Goal: Information Seeking & Learning: Check status

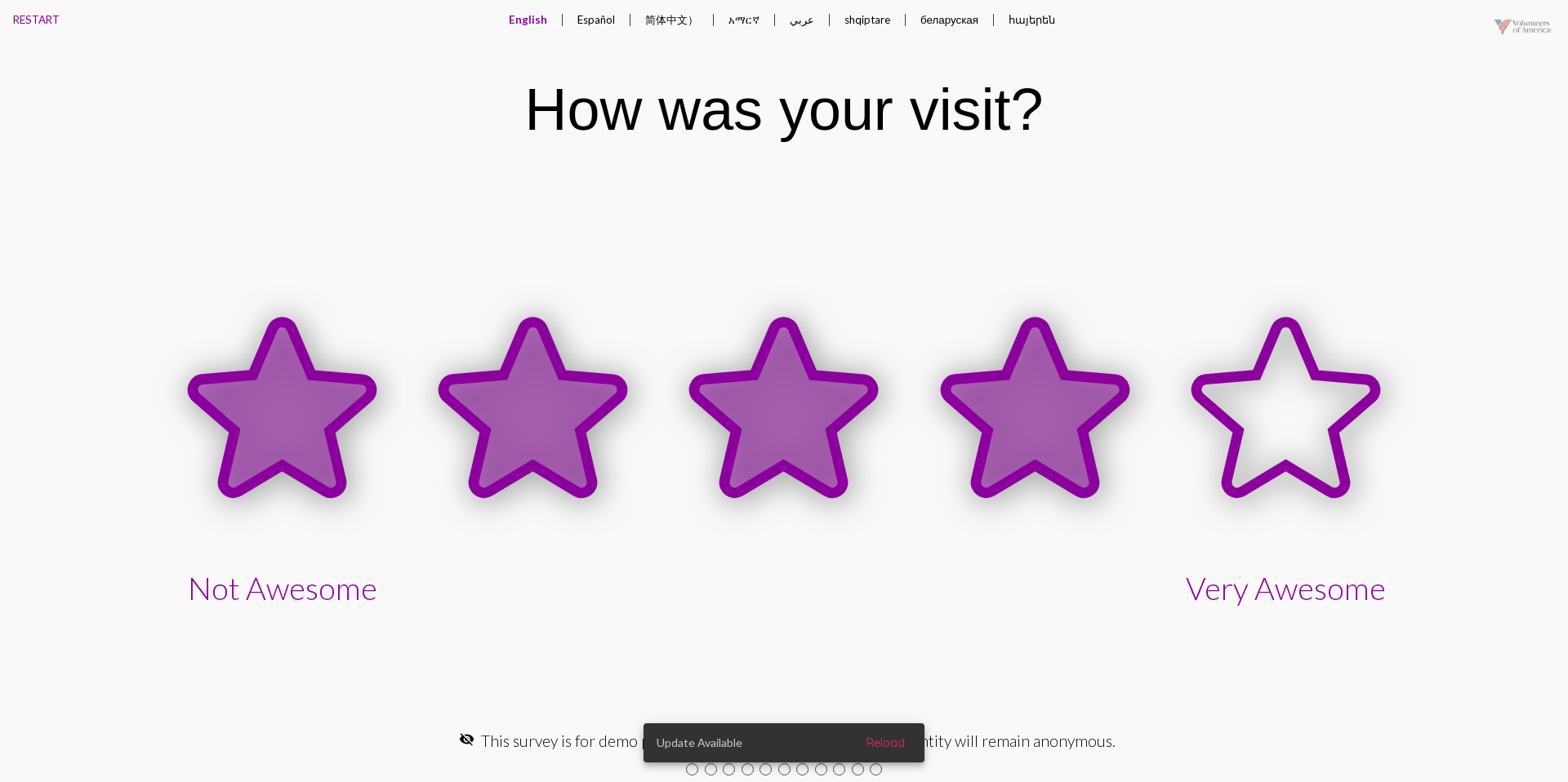
click at [979, 369] on icon at bounding box center [1035, 409] width 251 height 251
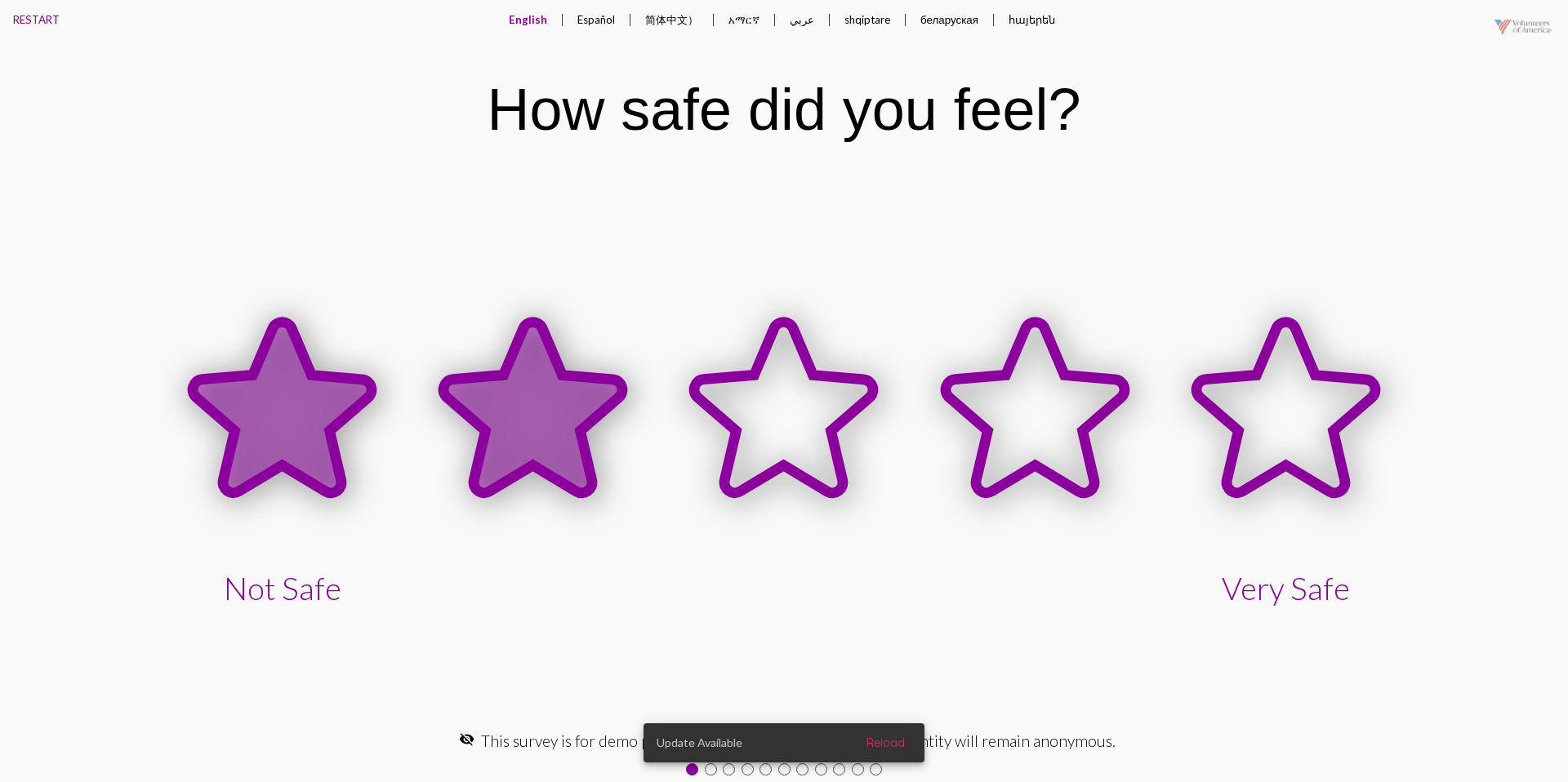
click at [578, 383] on icon at bounding box center [532, 407] width 179 height 171
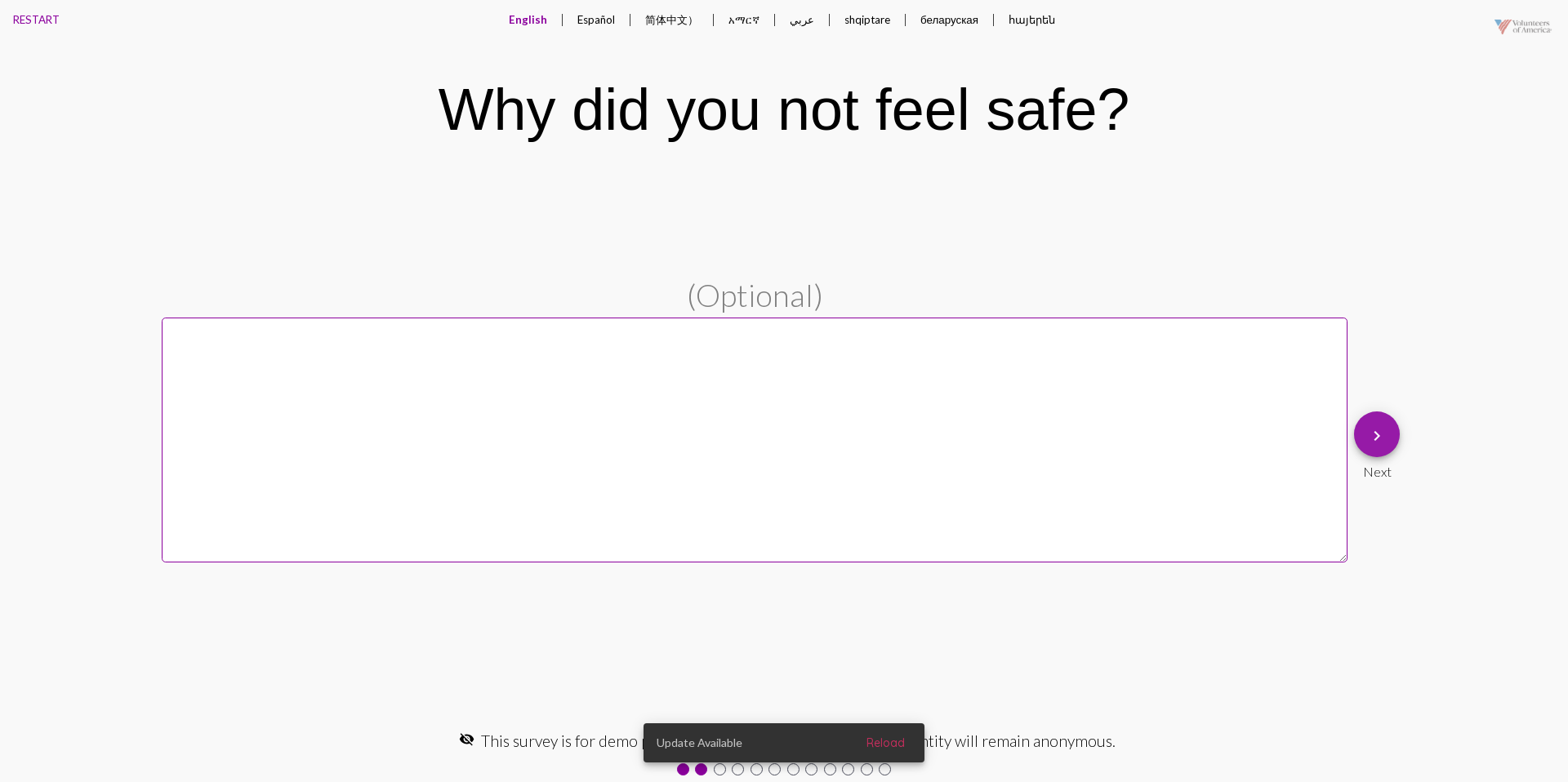
click at [1369, 438] on mat-icon "keyboard_arrow_right" at bounding box center [1377, 436] width 19 height 19
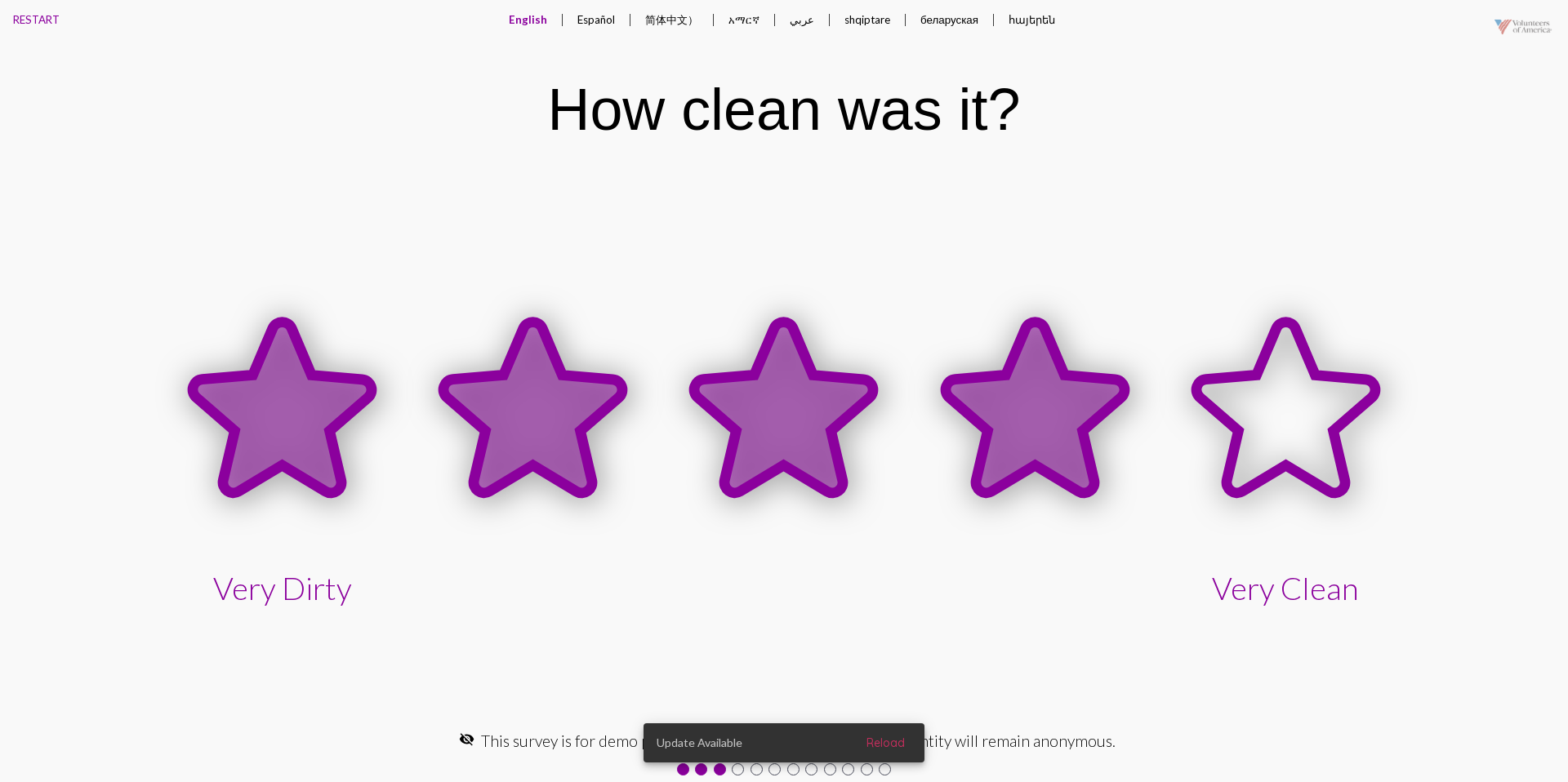
click at [1069, 402] on icon at bounding box center [1034, 407] width 179 height 171
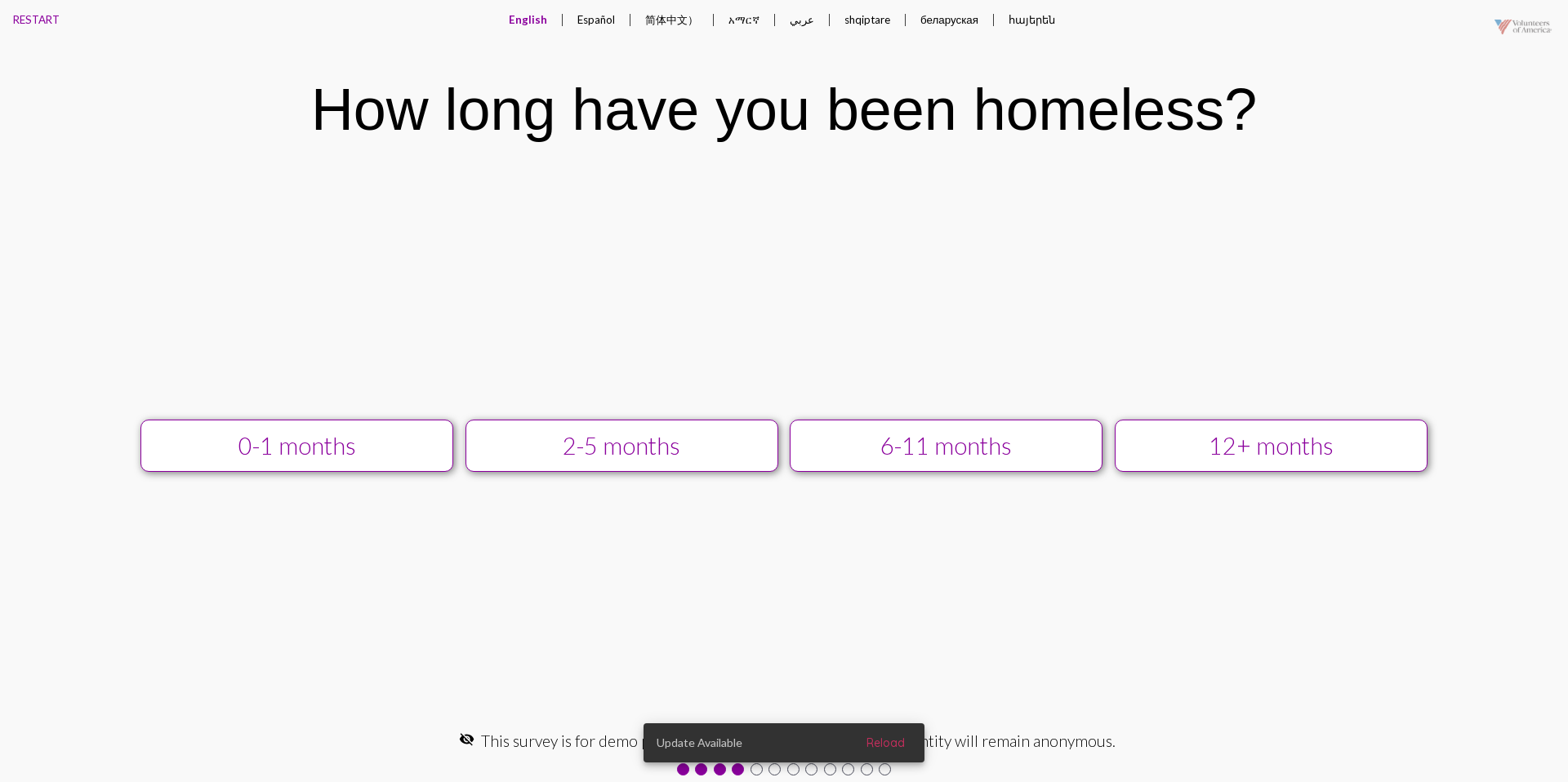
click at [1195, 434] on div "12+ months" at bounding box center [1271, 446] width 280 height 28
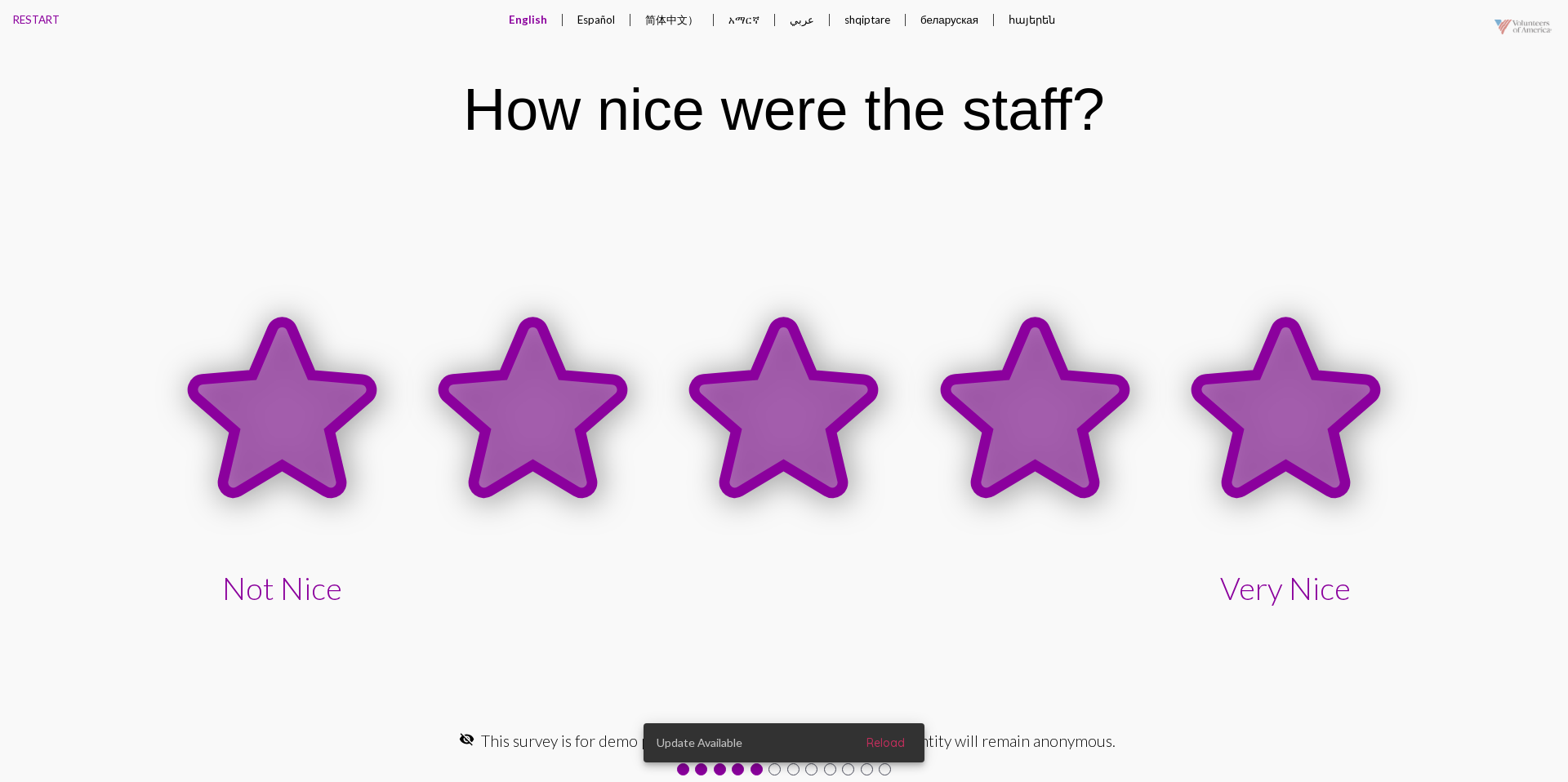
click at [1253, 394] on icon at bounding box center [1285, 407] width 179 height 171
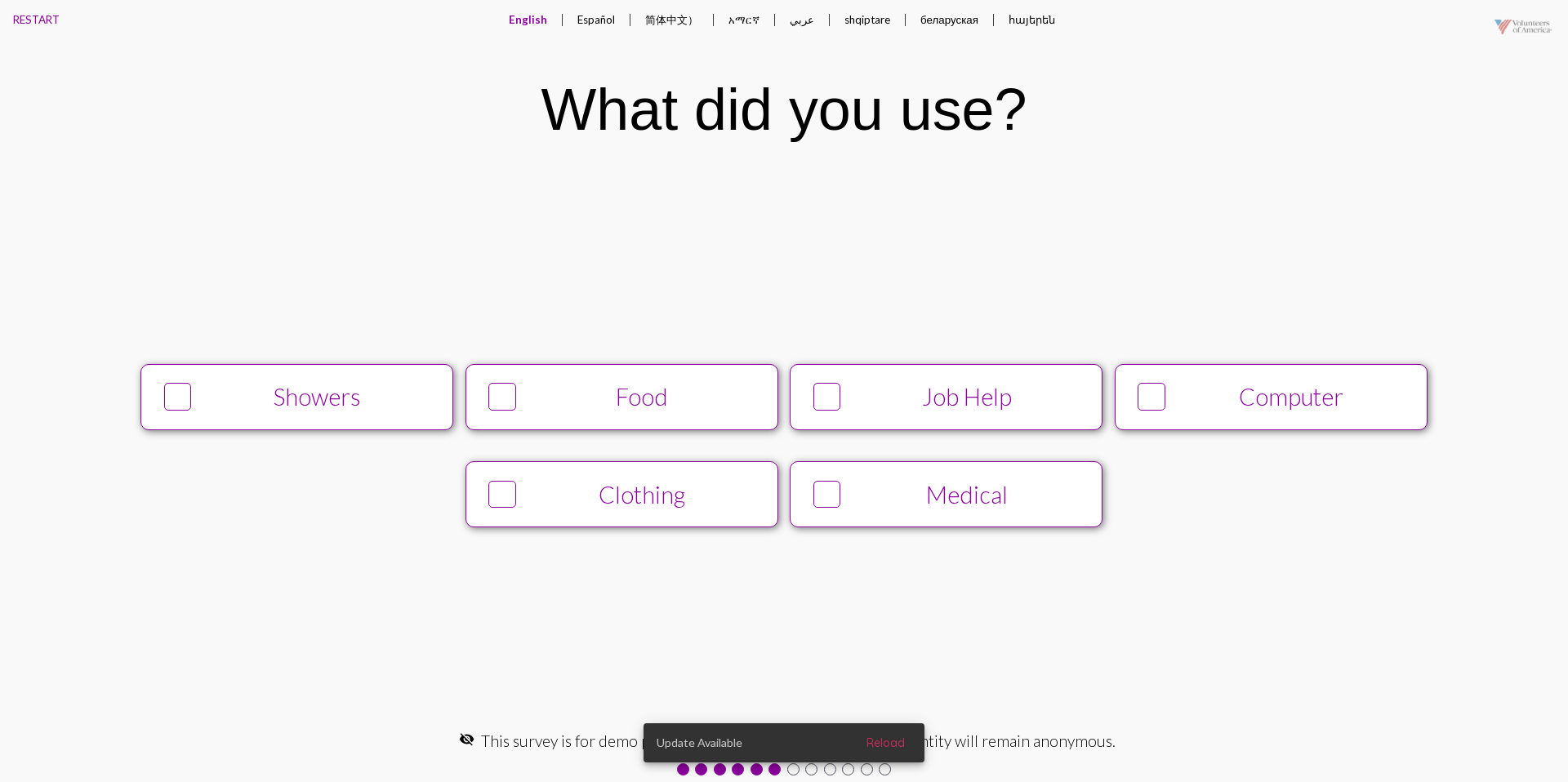
click at [680, 380] on button "Food" at bounding box center [621, 396] width 313 height 66
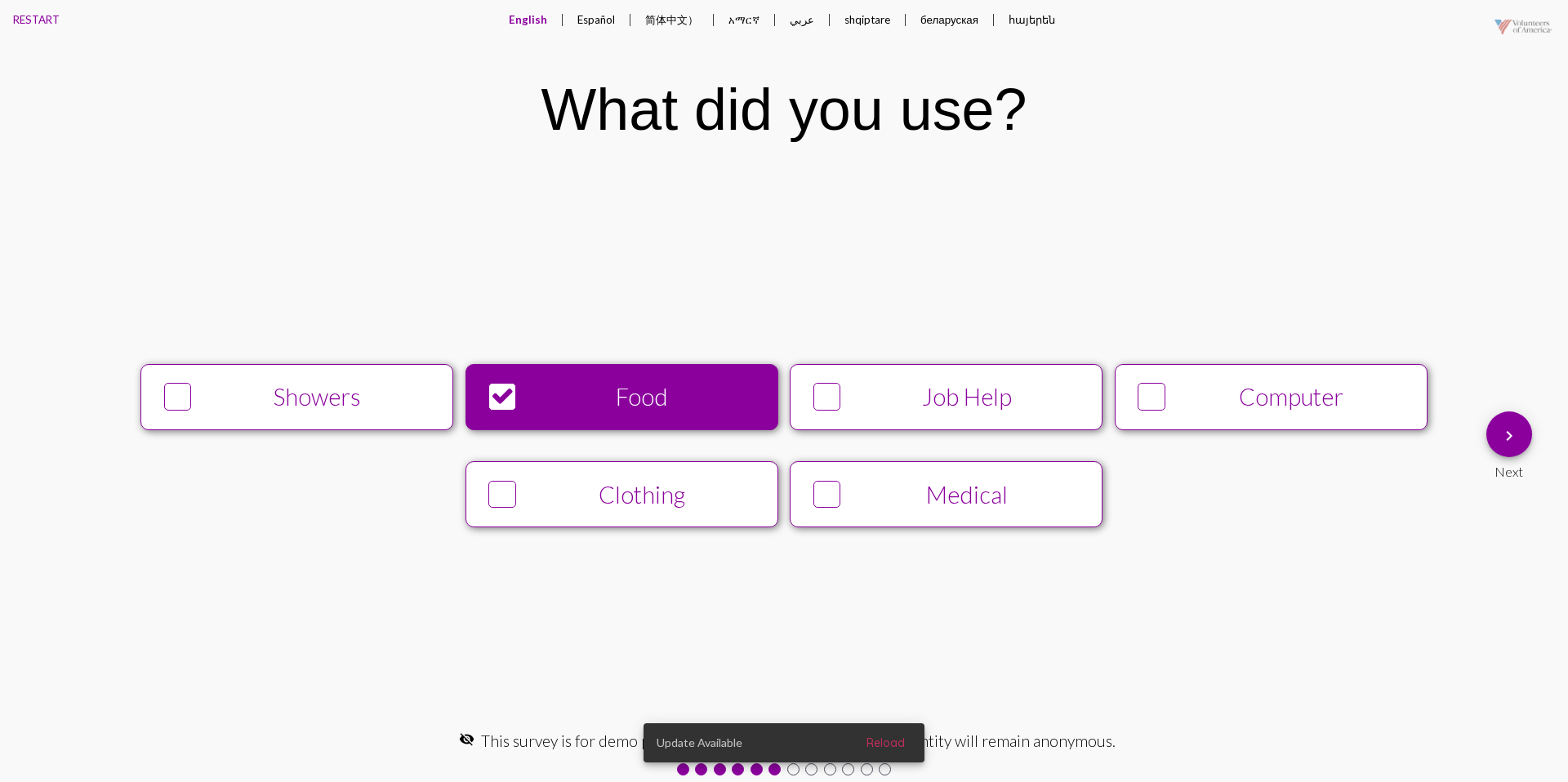
click at [882, 384] on div "Job Help" at bounding box center [967, 397] width 240 height 28
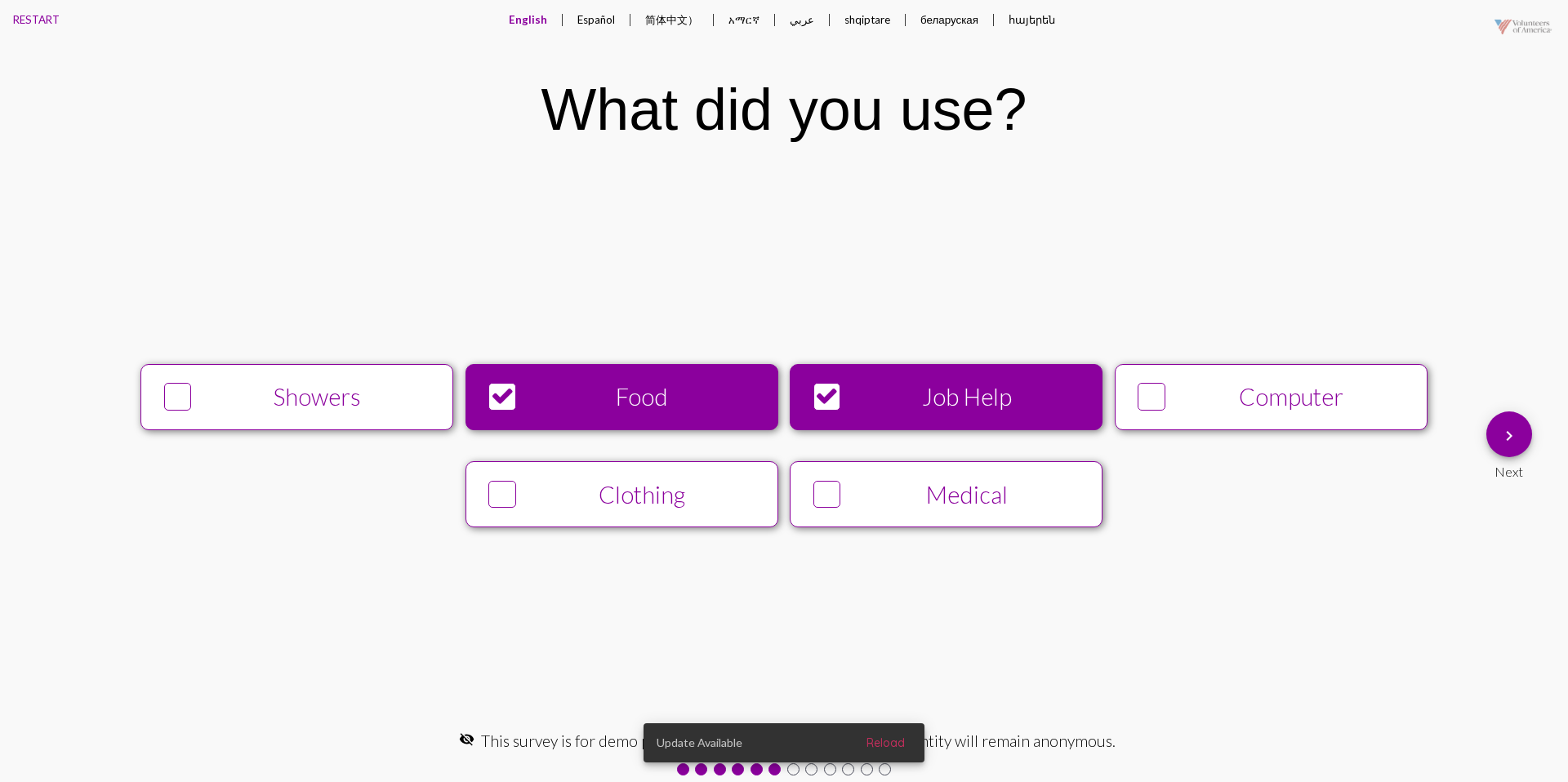
click at [1501, 426] on mat-icon "keyboard_arrow_right" at bounding box center [1509, 436] width 19 height 19
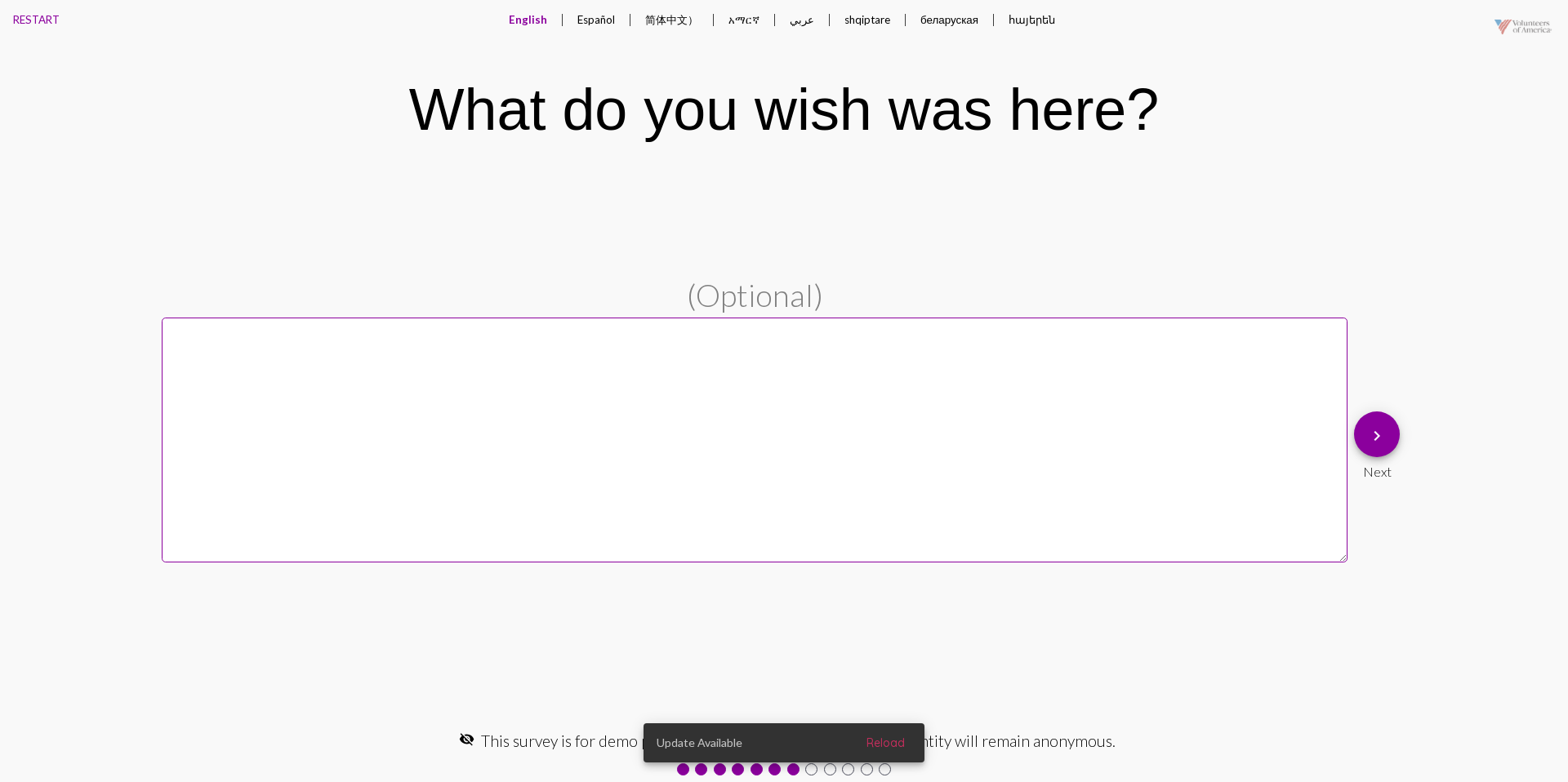
click at [604, 23] on button "Español" at bounding box center [595, 19] width 63 height 39
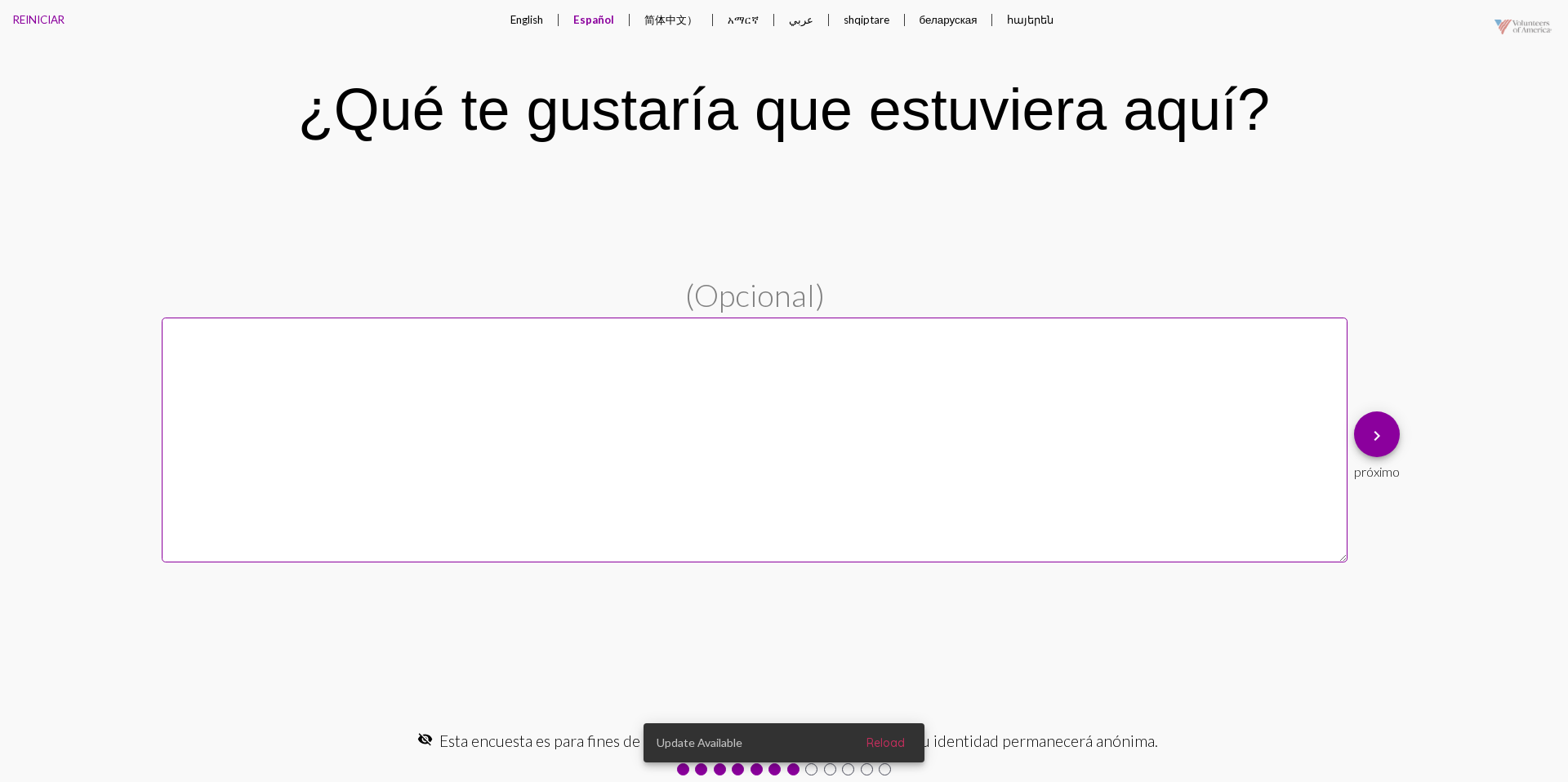
click at [536, 12] on button "English" at bounding box center [526, 19] width 59 height 39
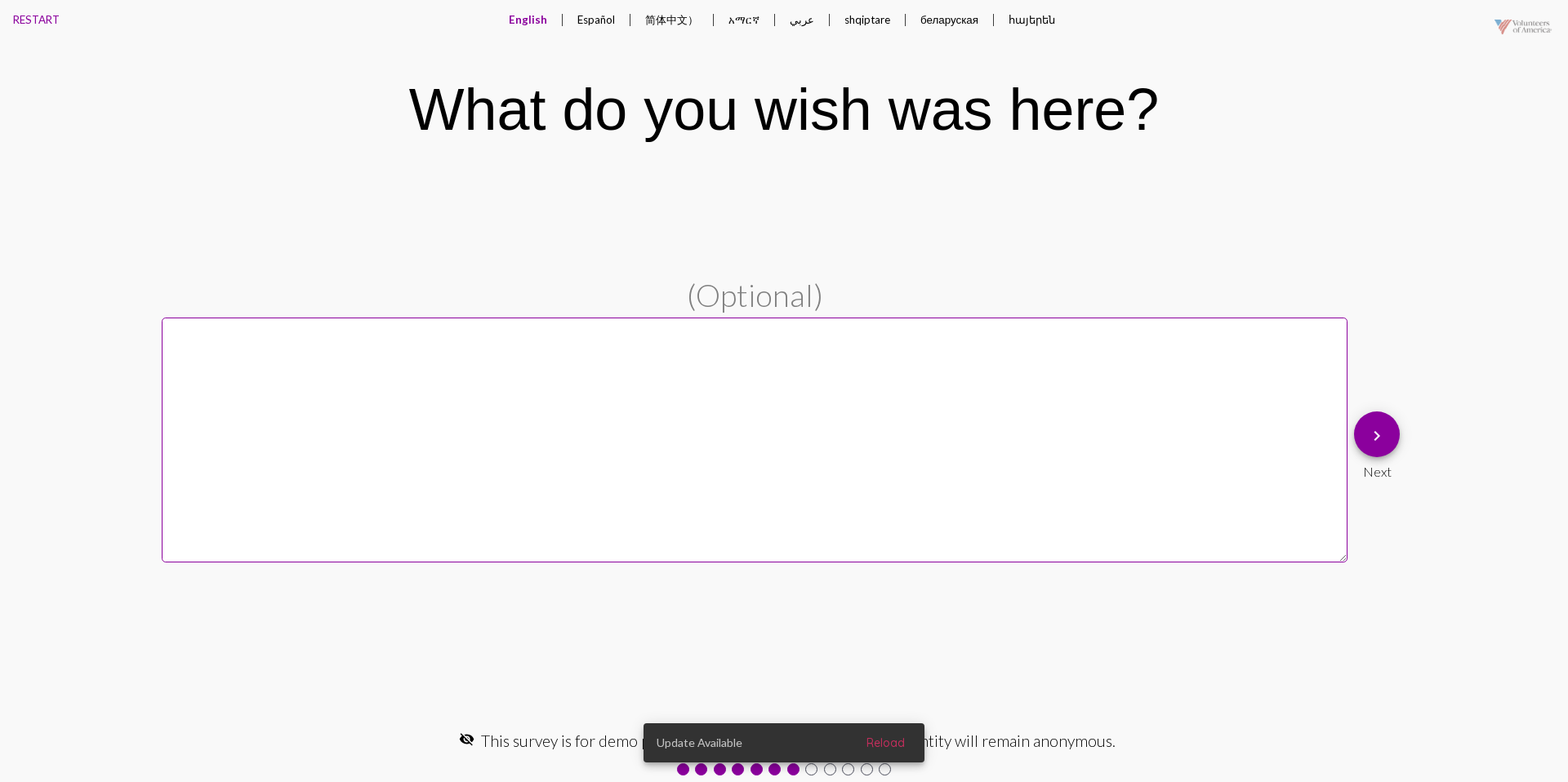
click at [1393, 439] on button "keyboard_arrow_right" at bounding box center [1377, 434] width 46 height 46
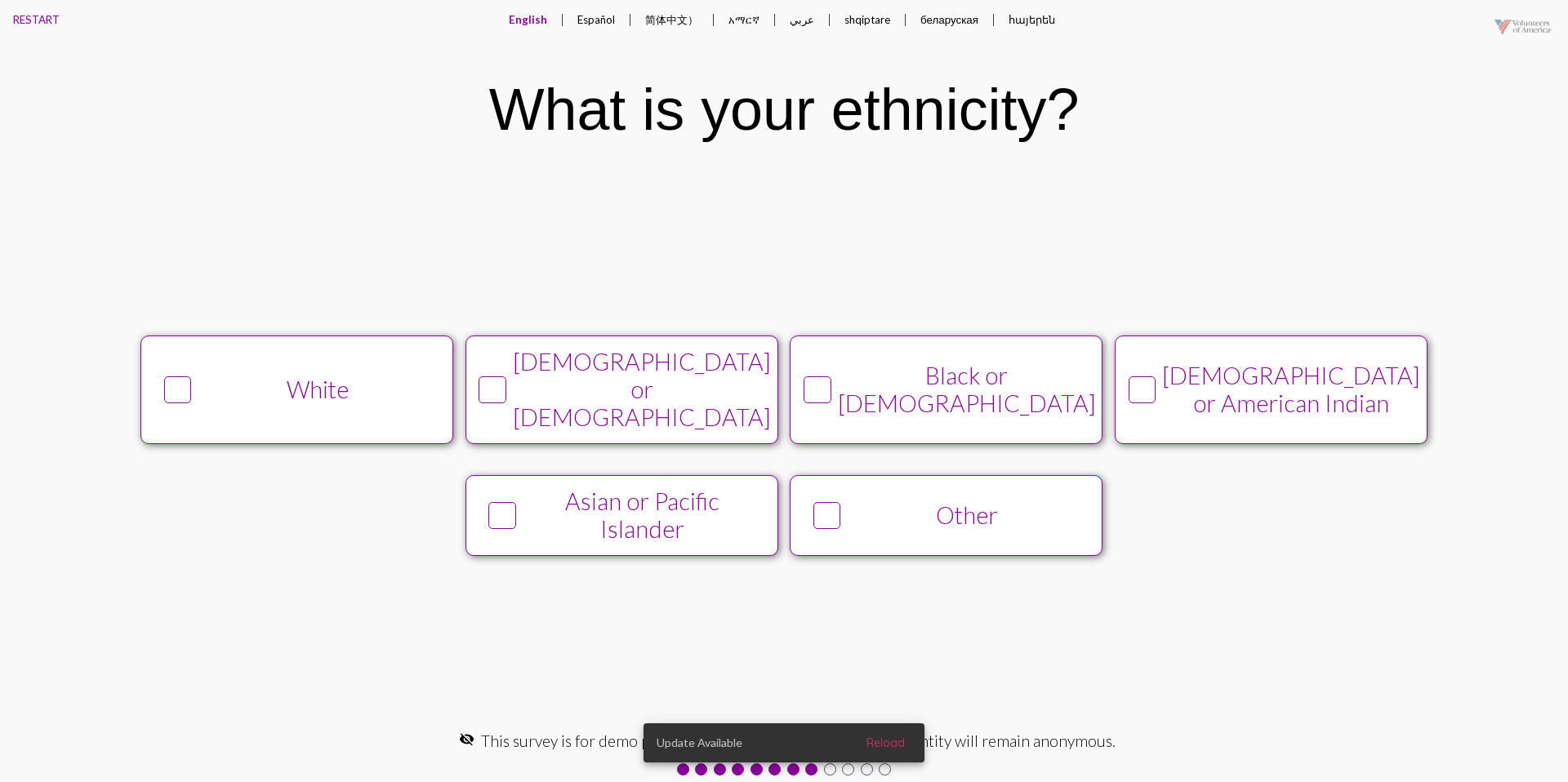
click at [432, 402] on div "White" at bounding box center [318, 389] width 240 height 28
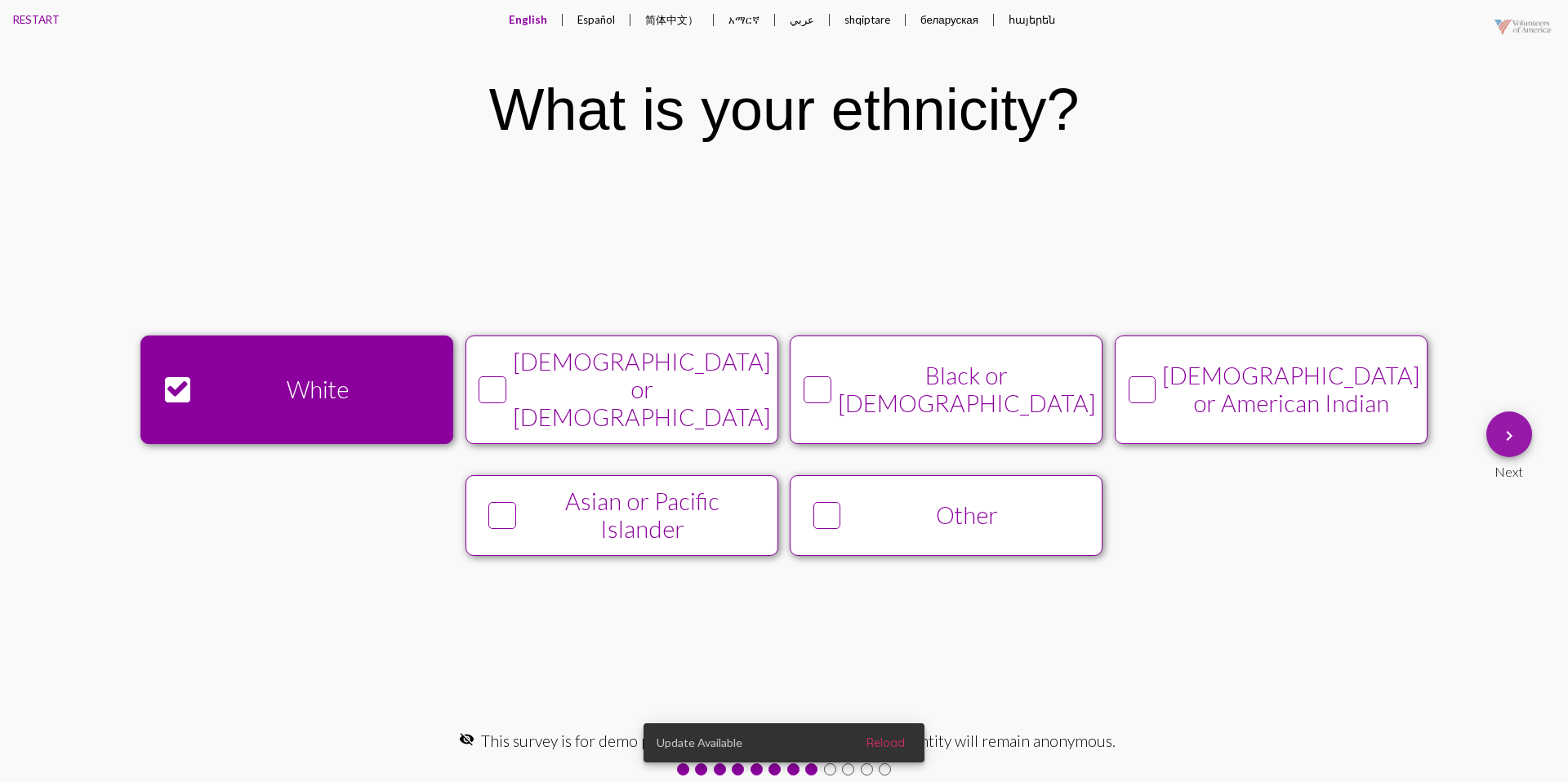
click at [1507, 435] on mat-icon "keyboard_arrow_right" at bounding box center [1509, 436] width 19 height 19
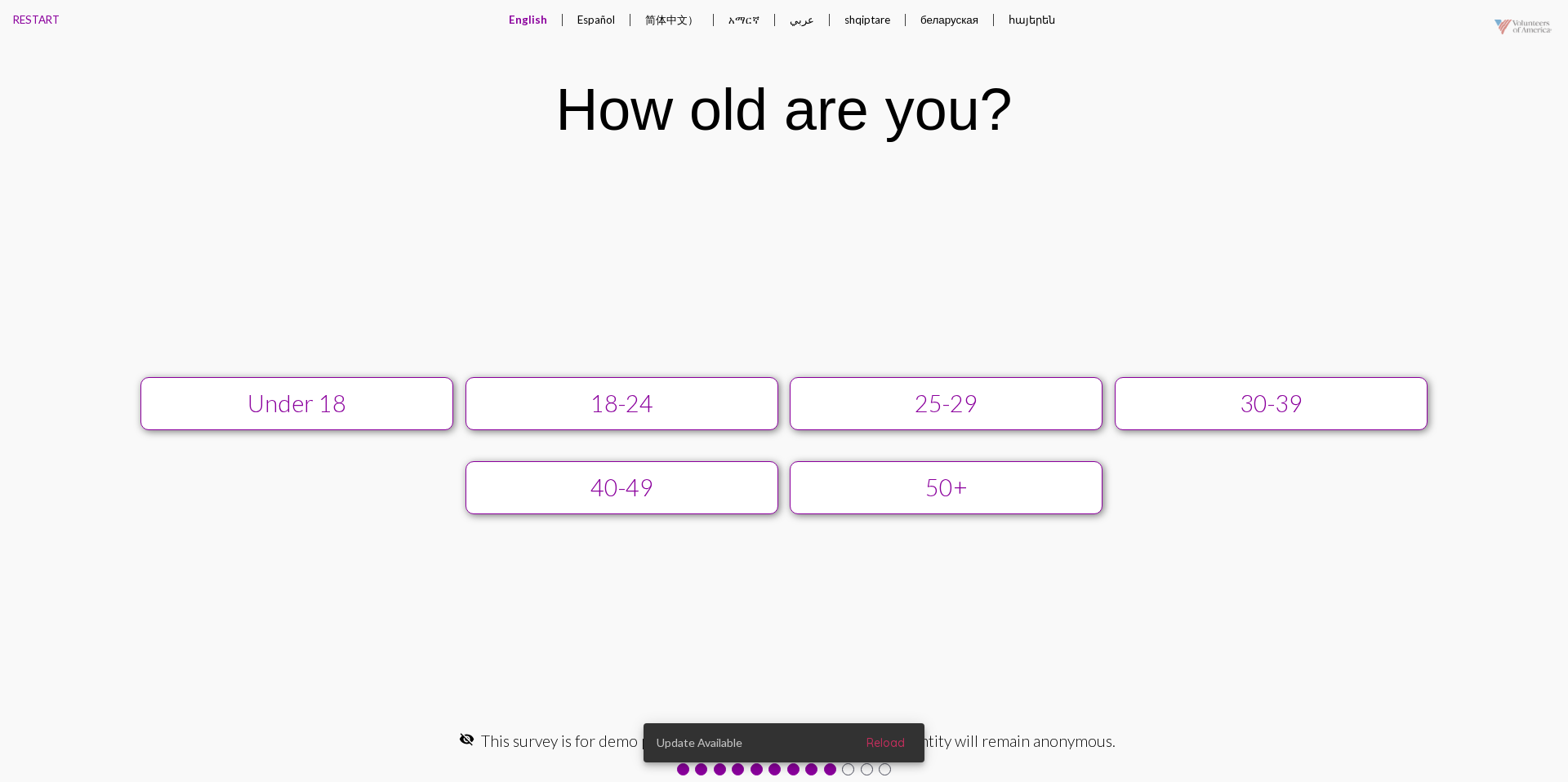
click at [927, 417] on div "25-29" at bounding box center [946, 403] width 280 height 28
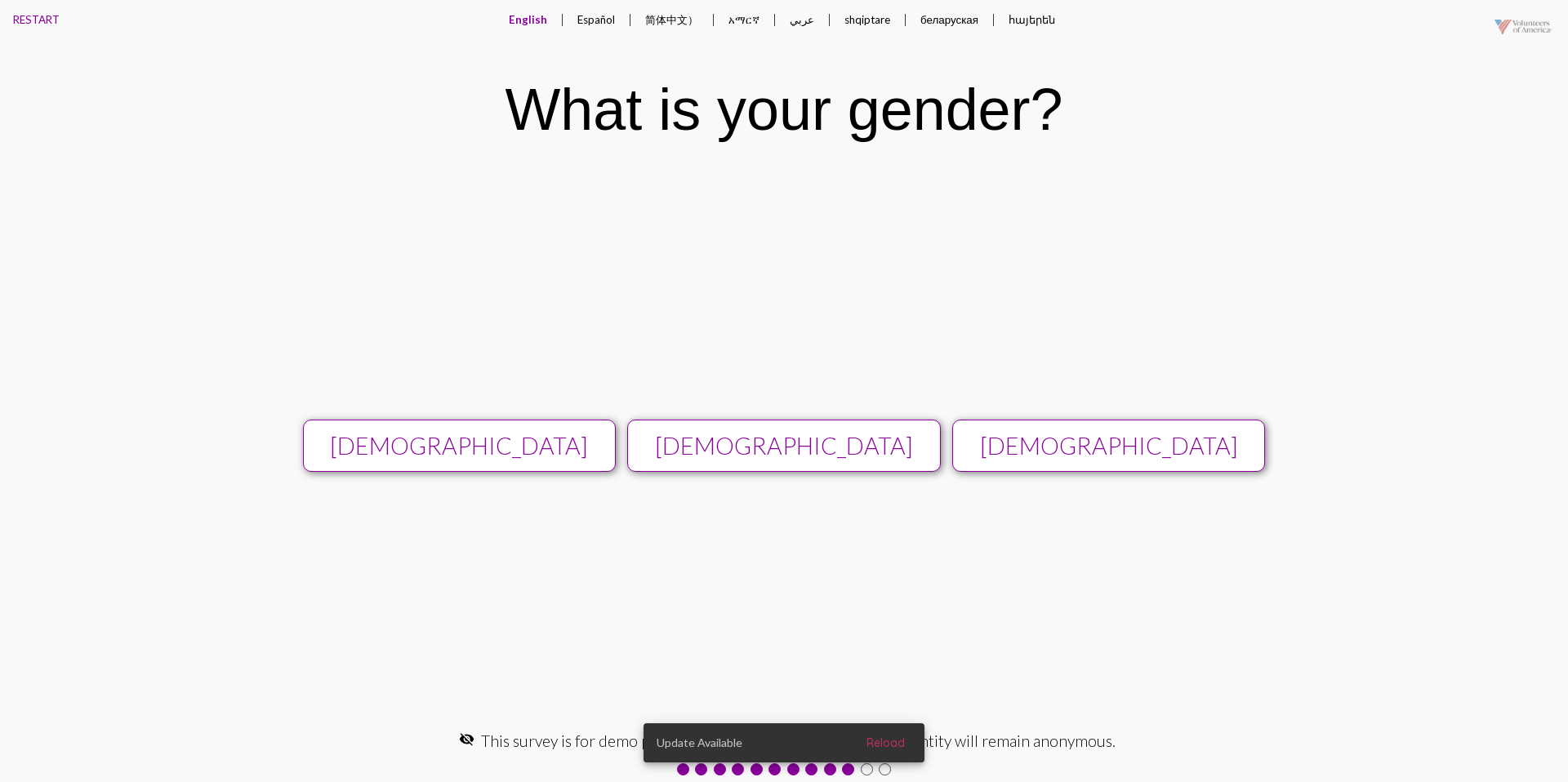
click at [906, 432] on div "[DEMOGRAPHIC_DATA]" at bounding box center [784, 446] width 280 height 28
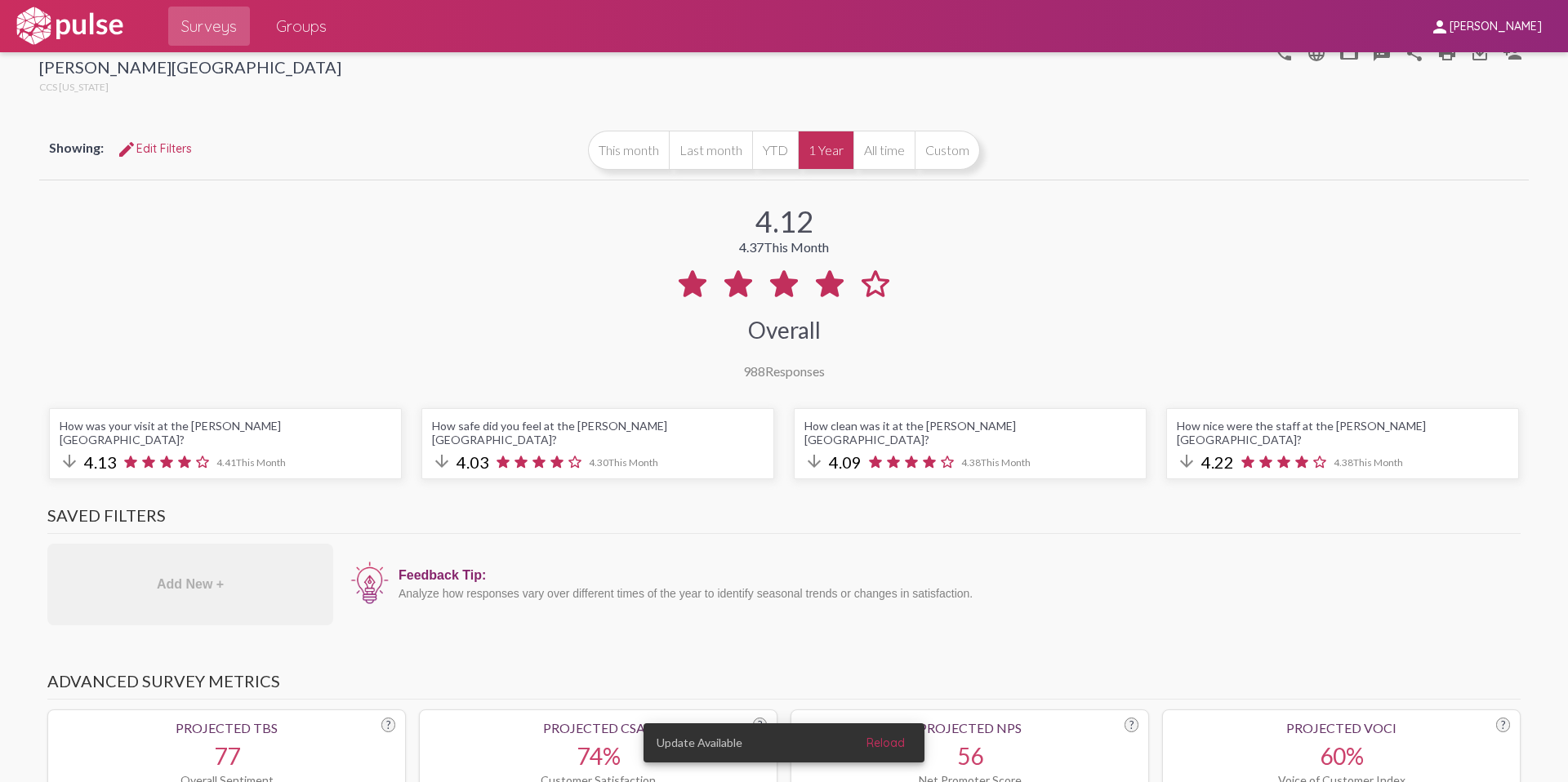
scroll to position [23, 0]
drag, startPoint x: 977, startPoint y: 447, endPoint x: 958, endPoint y: 447, distance: 19.0
click at [958, 449] on div "arrow_downward 4.09 4.38 This Month" at bounding box center [970, 460] width 331 height 22
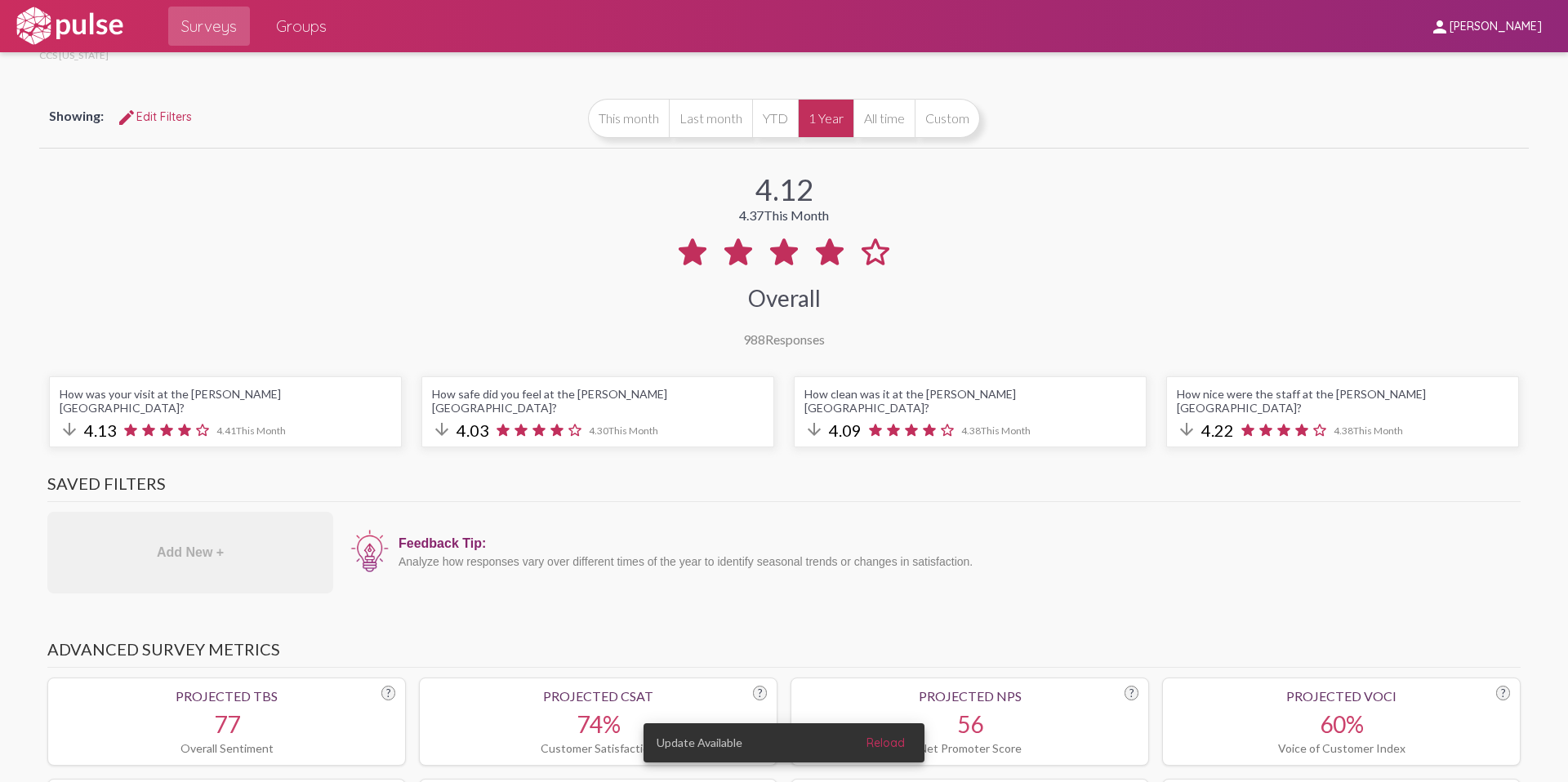
scroll to position [56, 0]
click at [167, 110] on span "edit Edit Filters" at bounding box center [154, 113] width 75 height 15
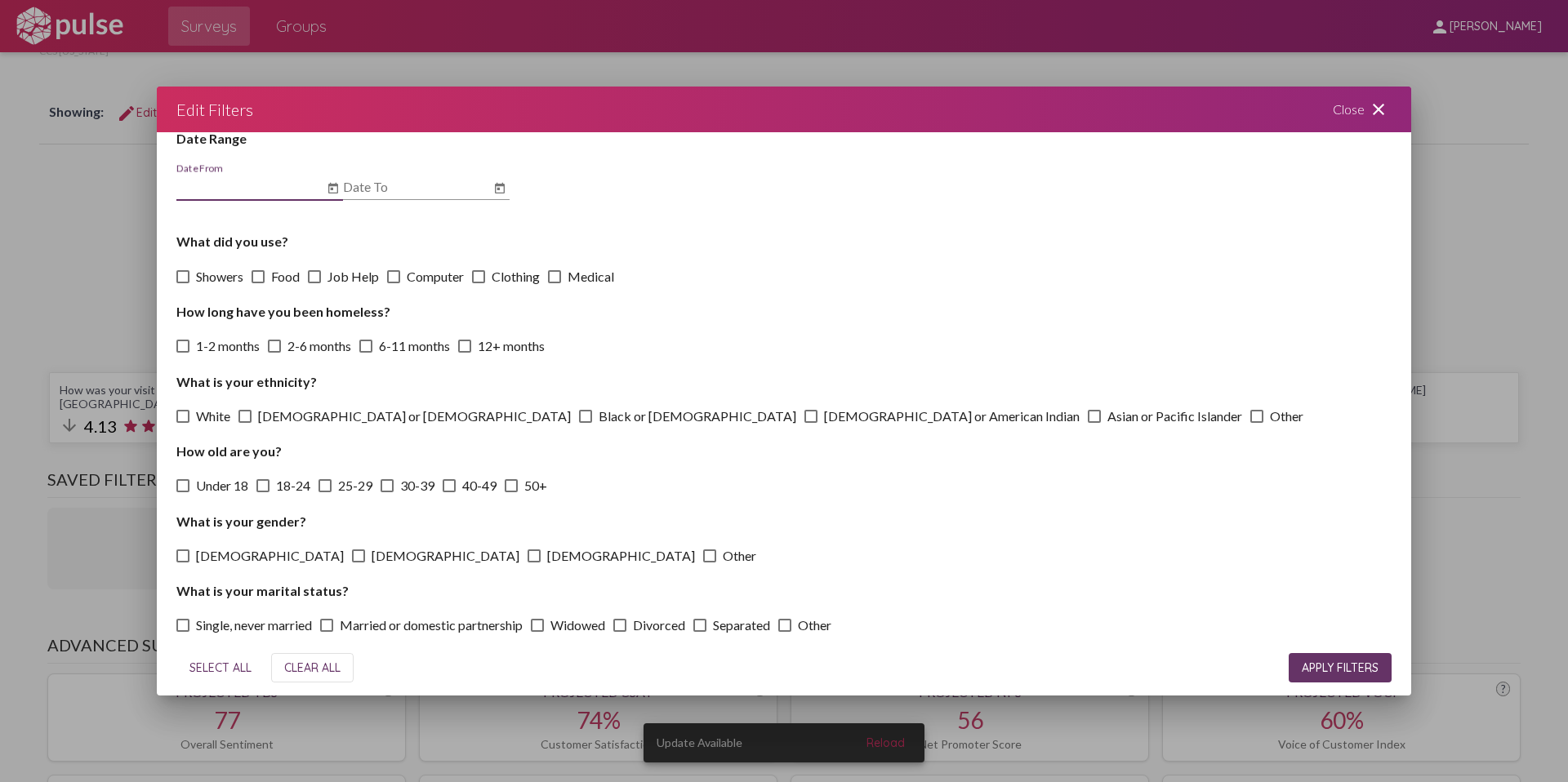
scroll to position [52, 0]
click at [1363, 117] on div "Close close" at bounding box center [1361, 109] width 98 height 46
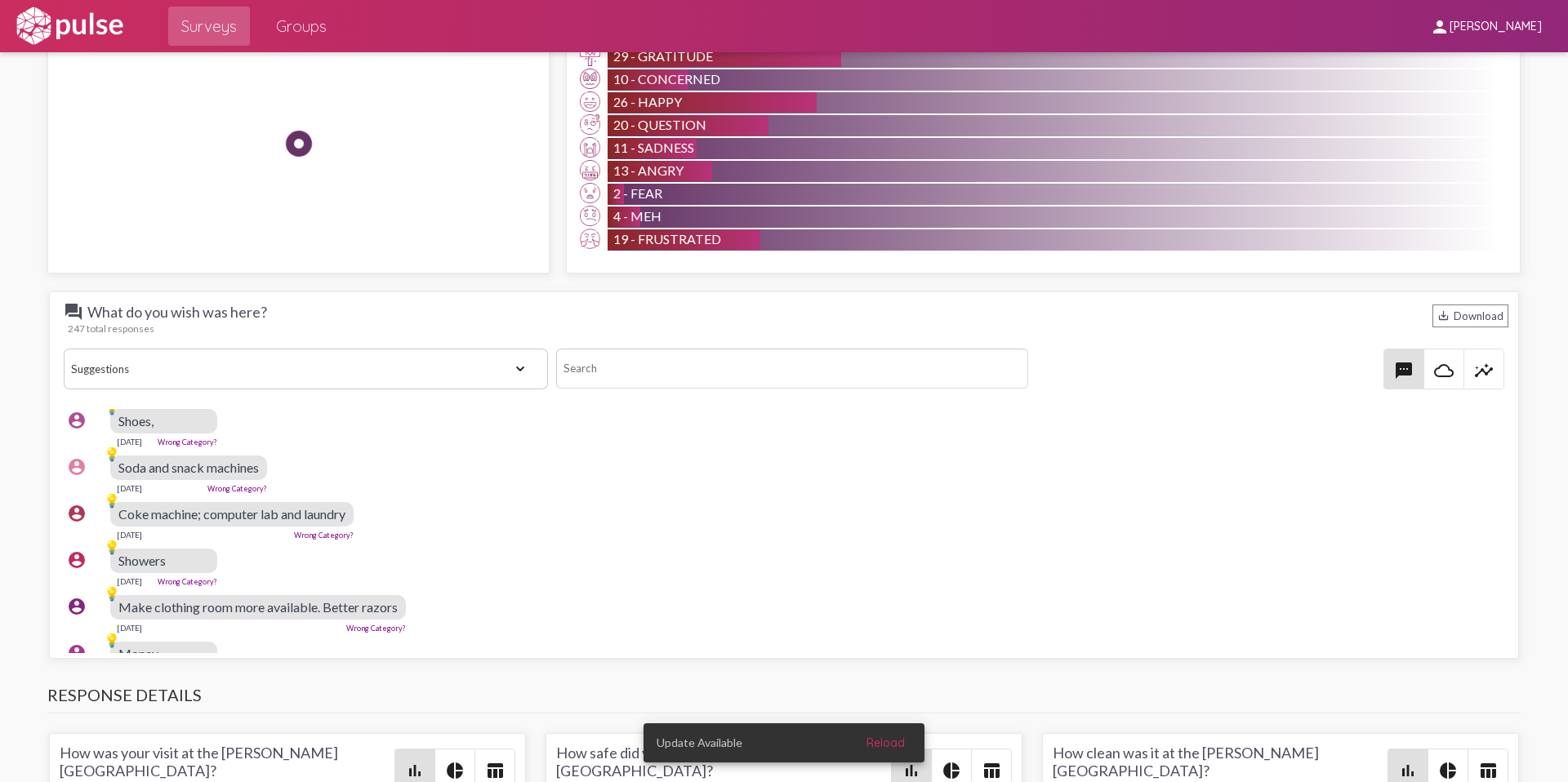
scroll to position [1531, 0]
click at [429, 358] on select "View All Positive Neutral Negative Happy Meh Suggestions Angry Disgust Sadness …" at bounding box center [306, 368] width 484 height 41
click at [63, 348] on select "View All Positive Neutral Negative Happy Meh Suggestions Angry Disgust Sadness …" at bounding box center [306, 368] width 484 height 41
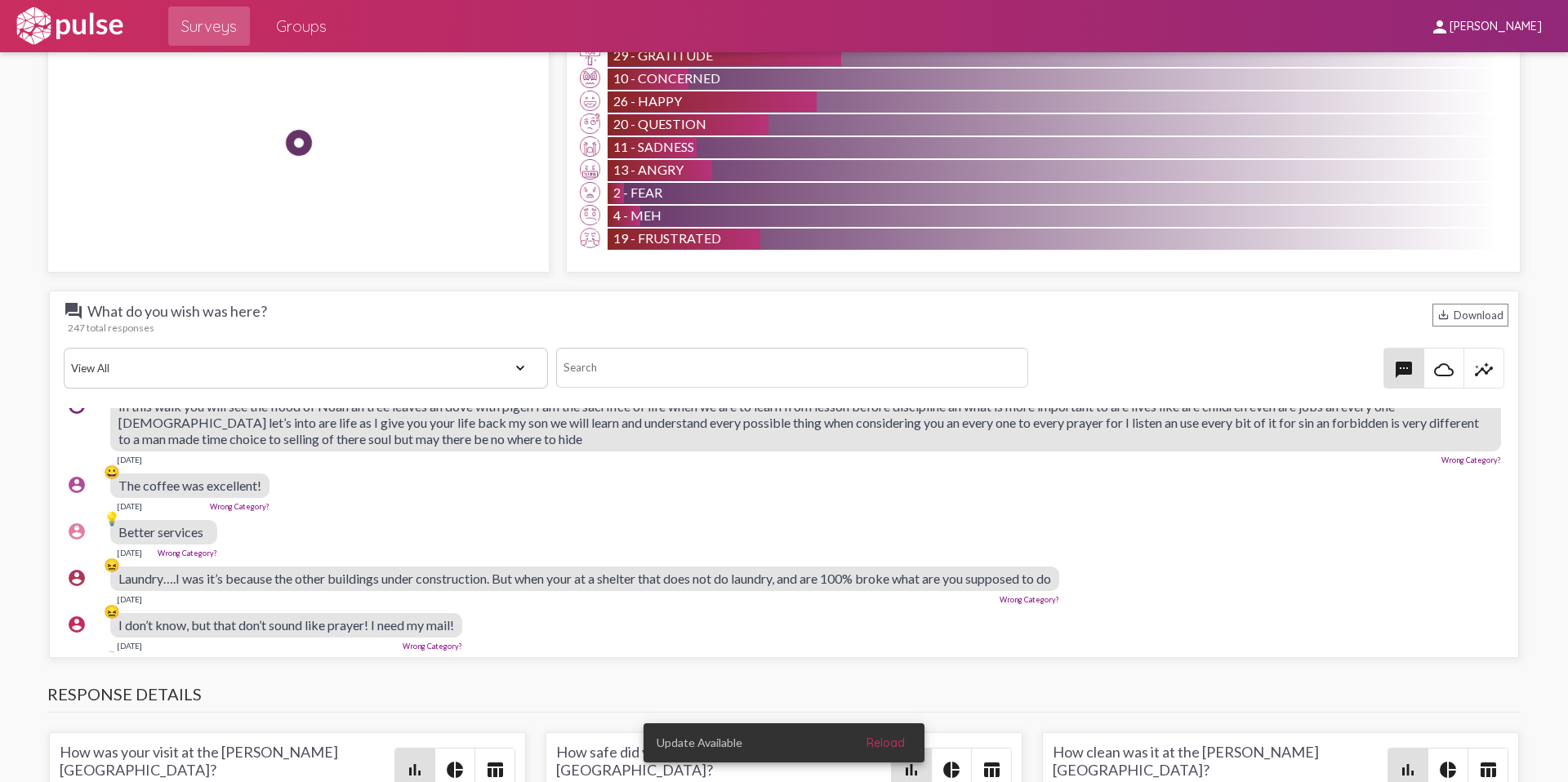
click at [487, 356] on select "View All Positive Neutral Negative Happy Meh Suggestions Angry Disgust Sadness …" at bounding box center [306, 368] width 484 height 41
select select "Suggestion"
click at [63, 348] on select "View All Positive Neutral Negative Happy Meh Suggestions Angry Disgust Sadness …" at bounding box center [306, 368] width 484 height 41
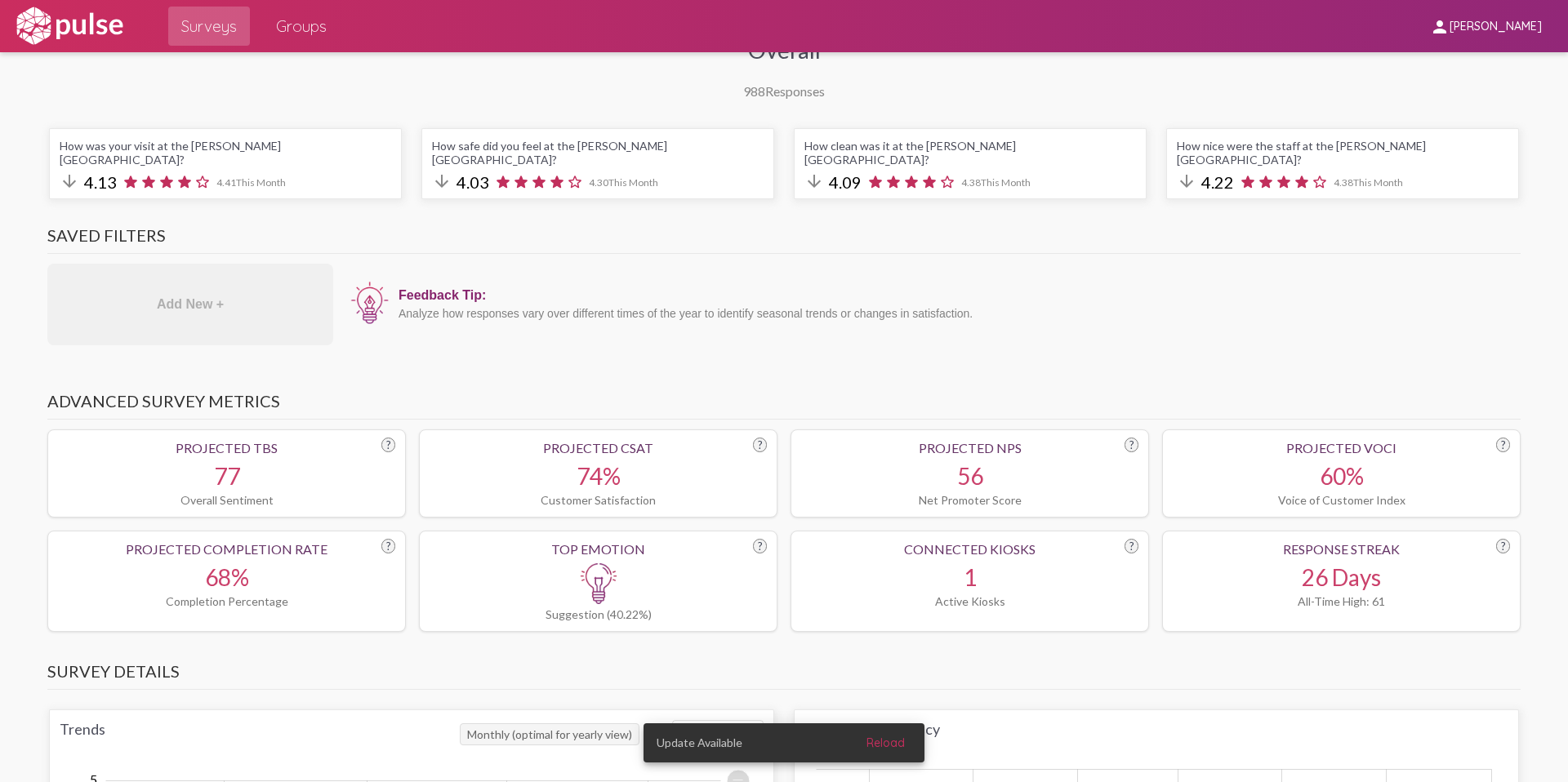
scroll to position [0, 0]
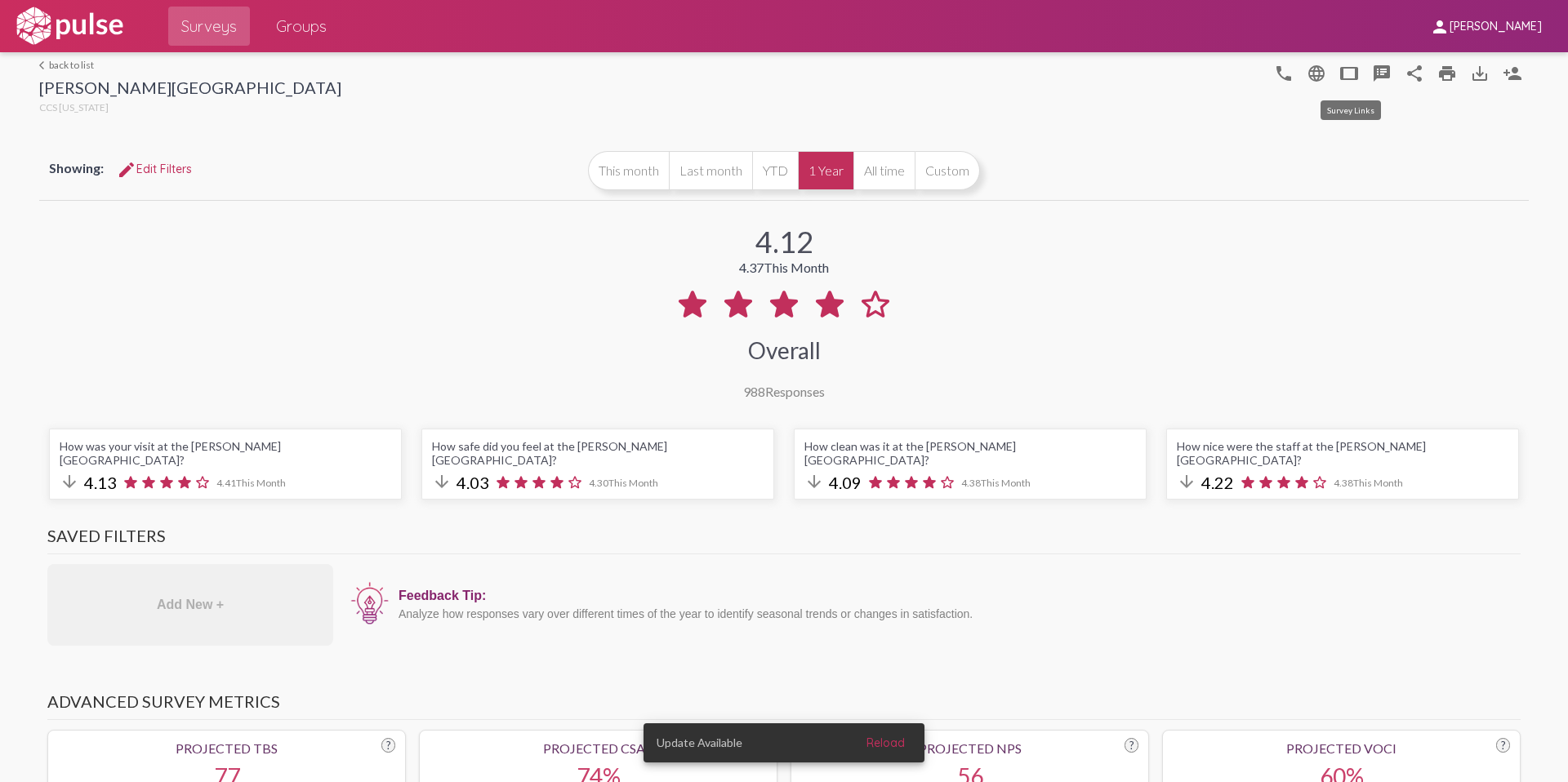
click at [1348, 78] on mat-icon "tablet" at bounding box center [1349, 73] width 19 height 19
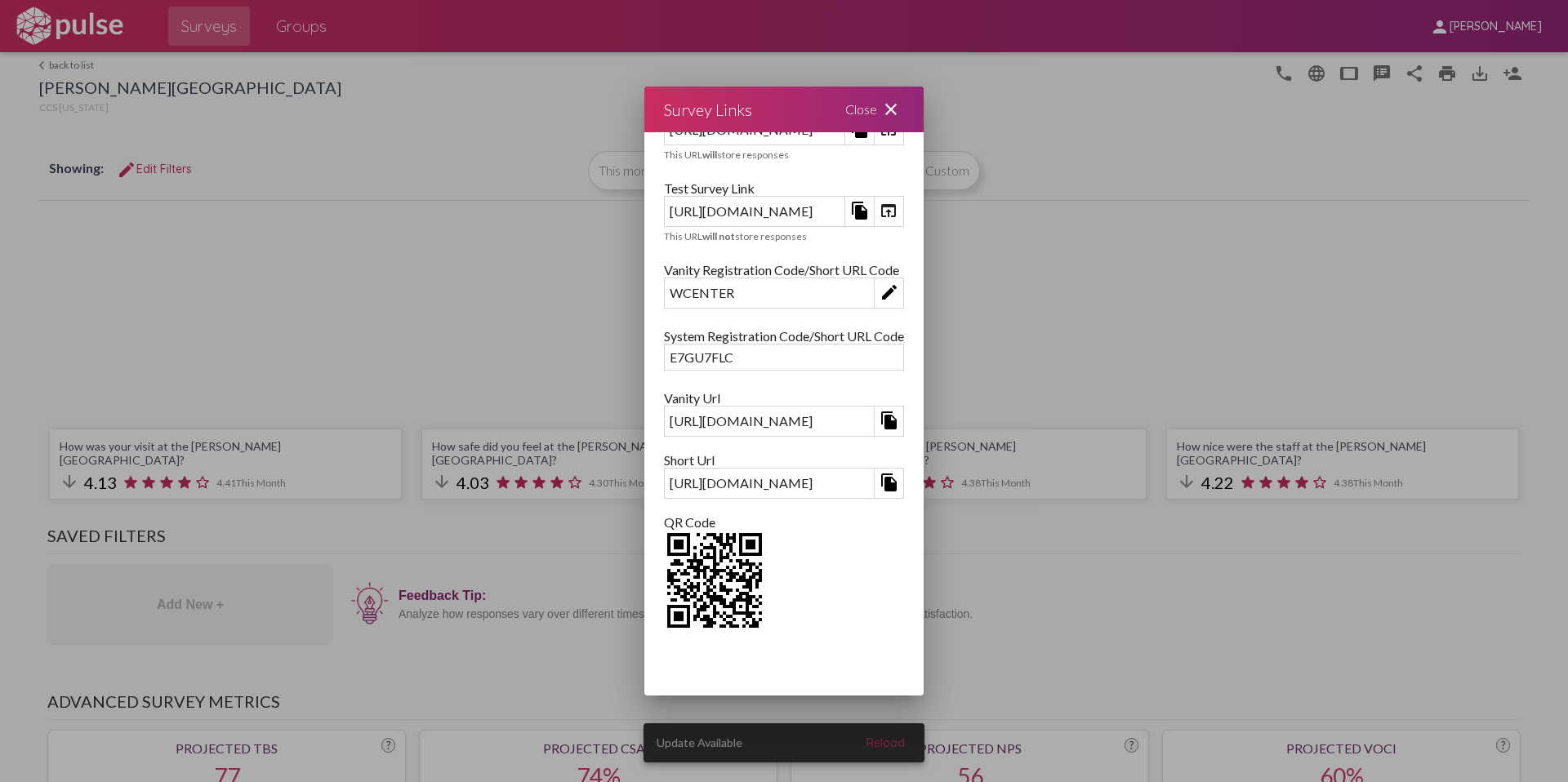
scroll to position [62, 0]
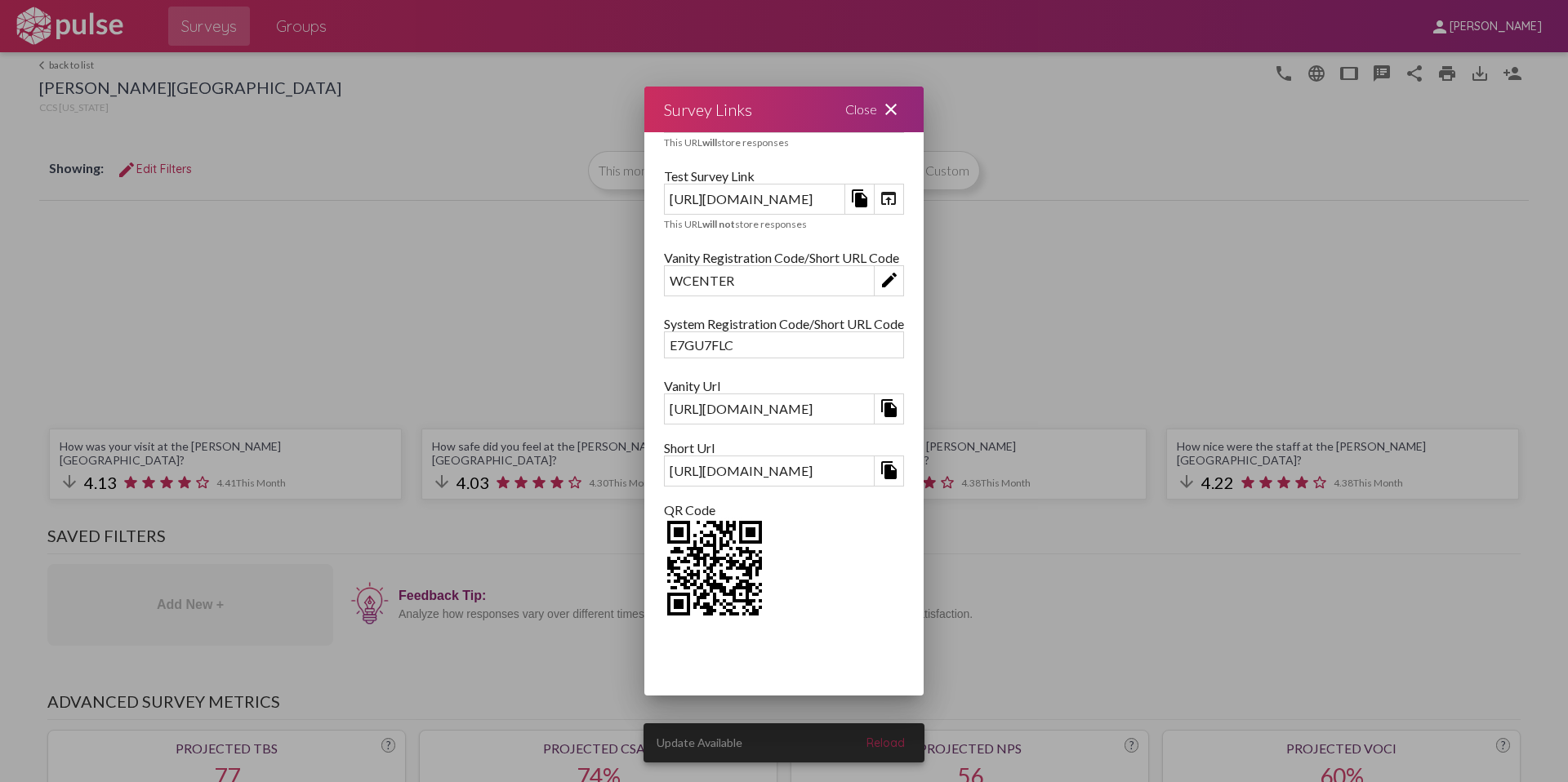
click at [923, 122] on div "Close close" at bounding box center [874, 109] width 98 height 46
